Goal: Task Accomplishment & Management: Use online tool/utility

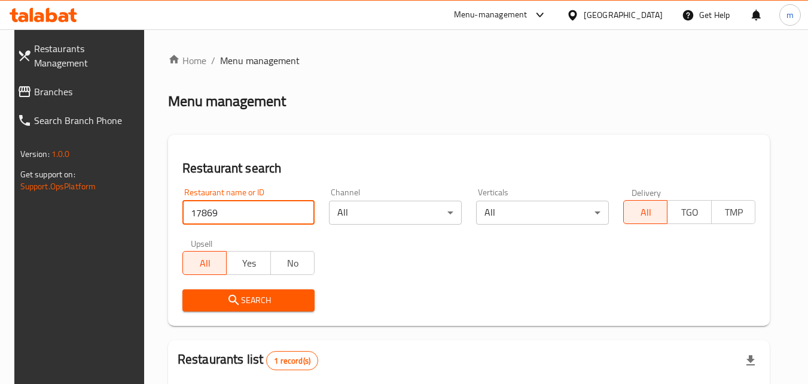
scroll to position [150, 0]
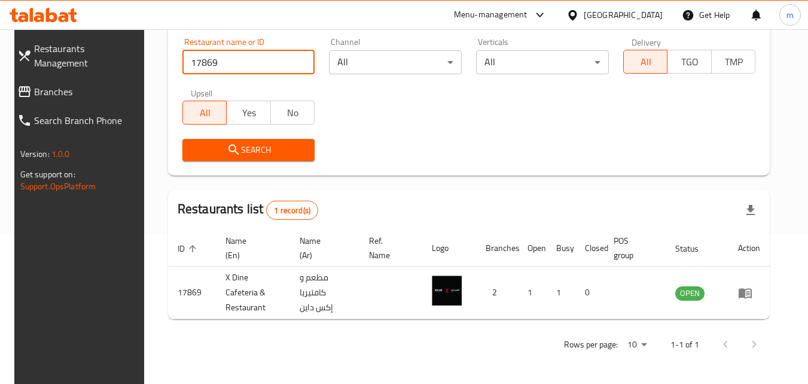
click at [625, 13] on div "[GEOGRAPHIC_DATA]" at bounding box center [623, 14] width 79 height 13
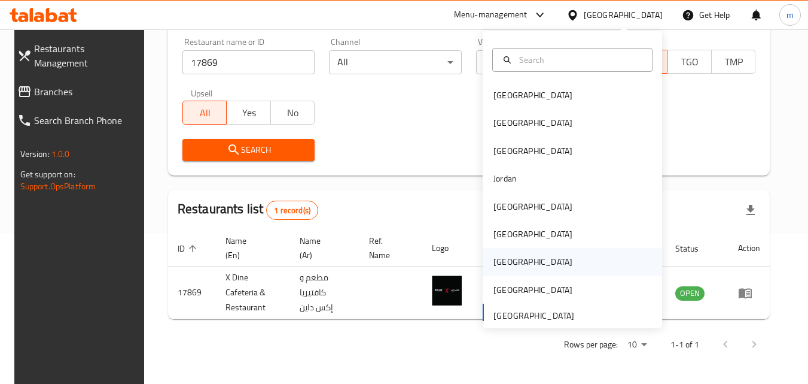
click at [494, 257] on div "[GEOGRAPHIC_DATA]" at bounding box center [533, 261] width 79 height 13
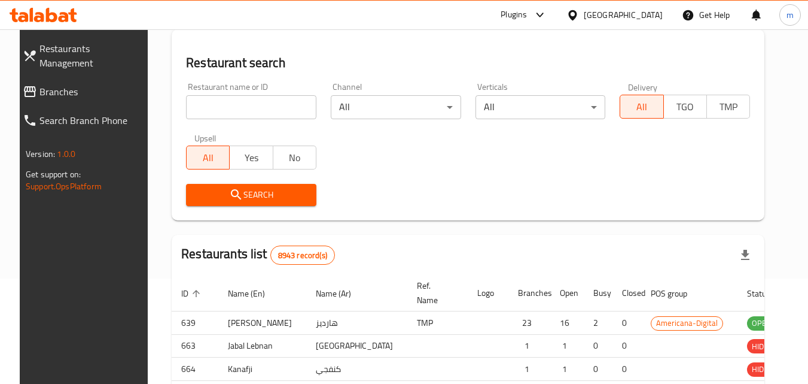
scroll to position [150, 0]
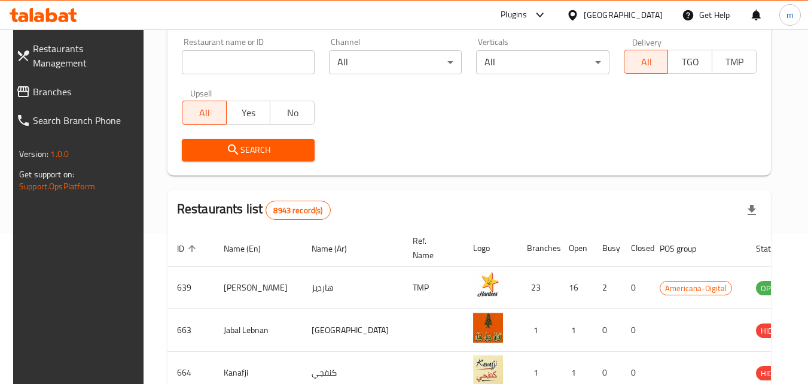
click at [57, 84] on span "Branches" at bounding box center [86, 91] width 106 height 14
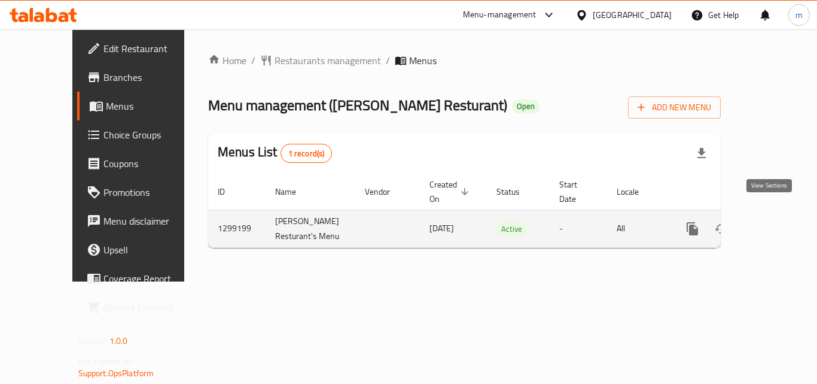
click at [774, 223] on icon "enhanced table" at bounding box center [779, 228] width 11 height 11
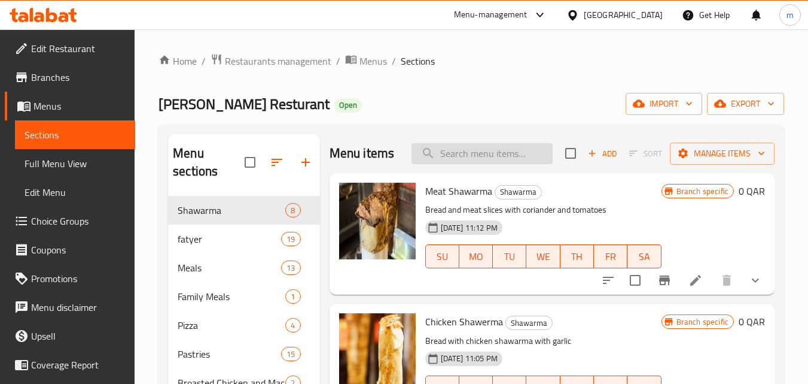
click at [472, 164] on input "search" at bounding box center [482, 153] width 141 height 21
paste input "Spinich"
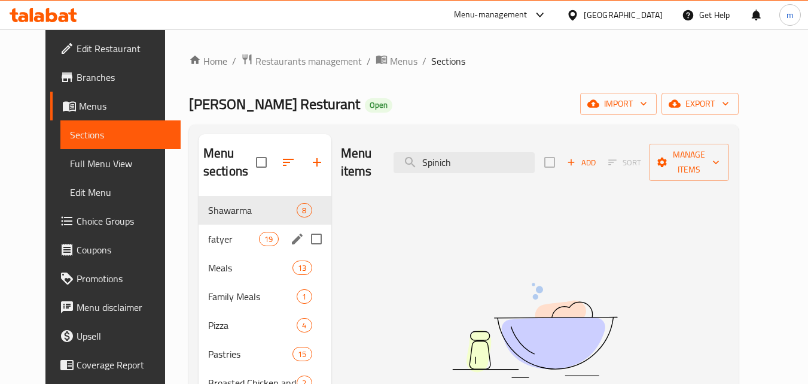
click at [199, 236] on div "fatyer 19" at bounding box center [265, 238] width 133 height 29
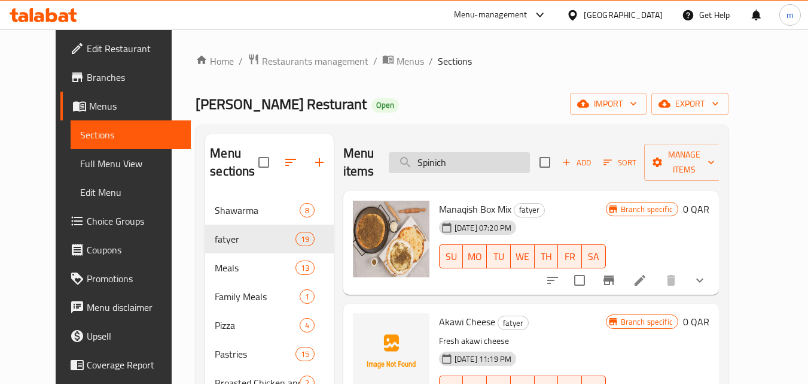
click at [462, 167] on input "Spinich" at bounding box center [459, 162] width 141 height 21
click at [446, 162] on input "Spinich" at bounding box center [459, 162] width 141 height 21
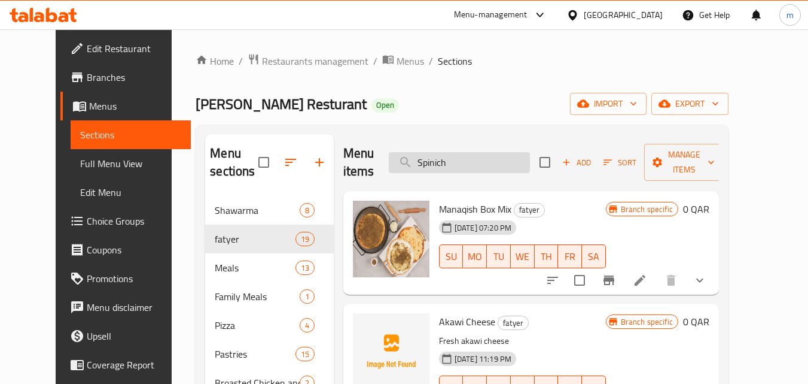
click at [446, 162] on input "Spinich" at bounding box center [459, 162] width 141 height 21
paste input "spinich"
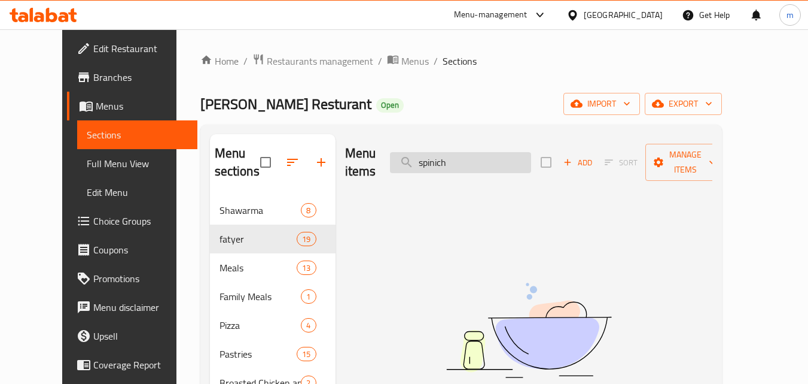
click at [459, 154] on input "spinich" at bounding box center [460, 162] width 141 height 21
click at [463, 157] on input "spinich" at bounding box center [460, 162] width 141 height 21
click at [460, 157] on input "spinich" at bounding box center [460, 162] width 141 height 21
type input "spinaich"
